Goal: Transaction & Acquisition: Purchase product/service

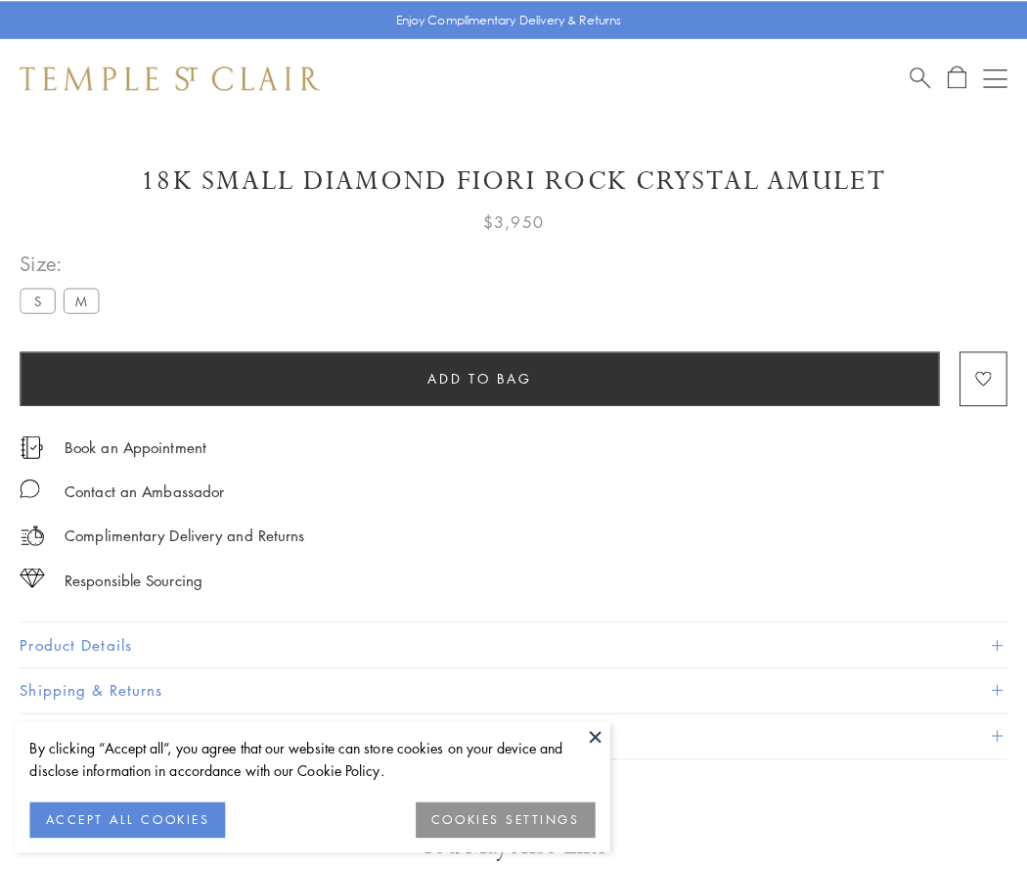
scroll to position [51, 0]
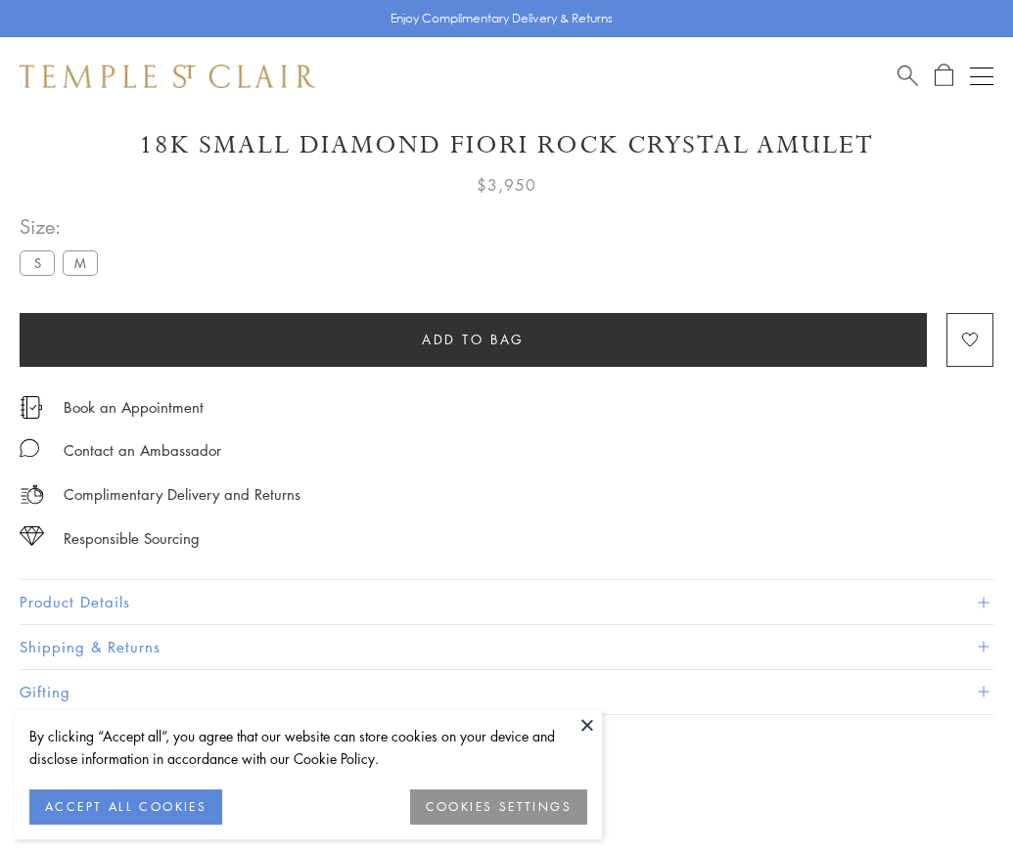
click at [473, 338] on span "Add to bag" at bounding box center [473, 340] width 103 height 22
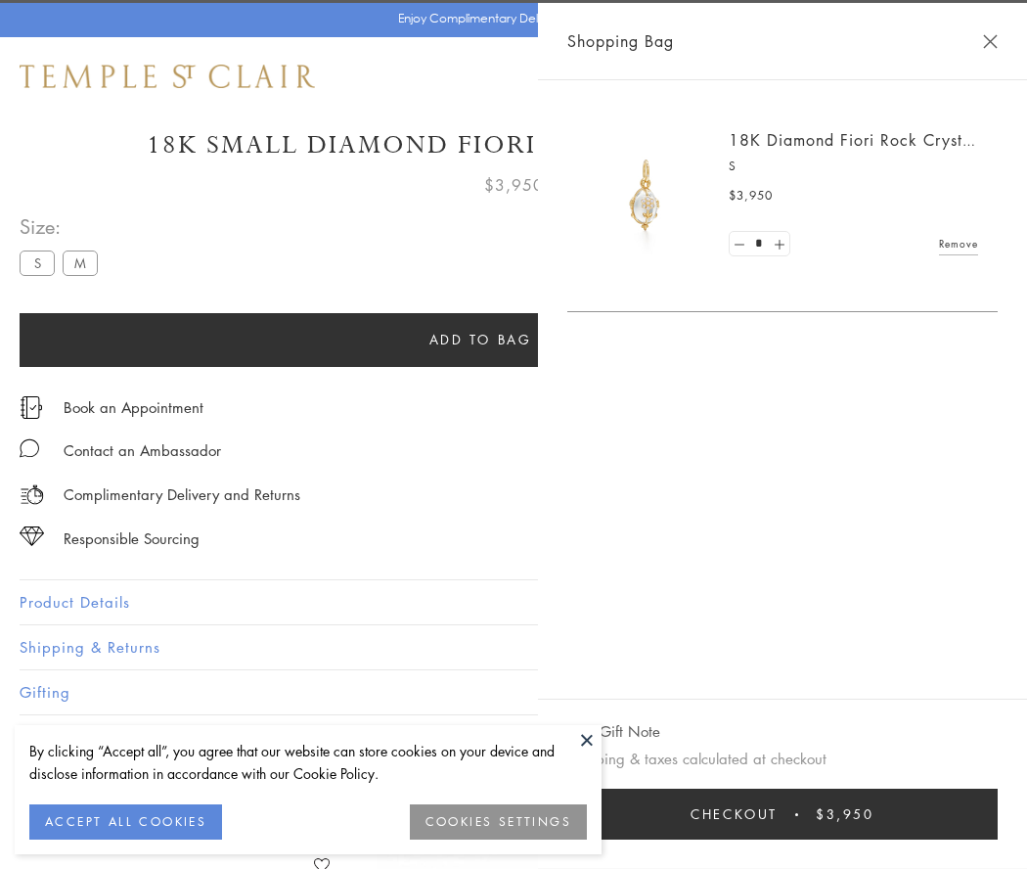
click at [778, 814] on span "Checkout" at bounding box center [734, 814] width 87 height 22
